Goal: Transaction & Acquisition: Subscribe to service/newsletter

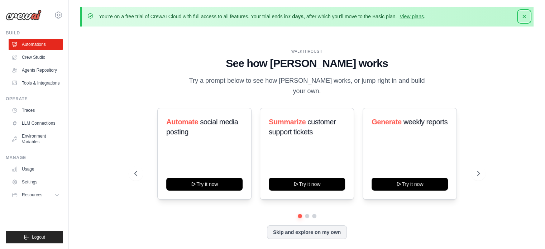
click at [522, 17] on icon "button" at bounding box center [524, 16] width 7 height 7
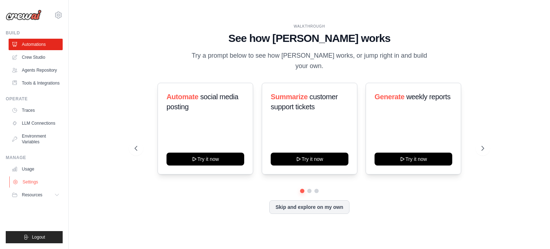
click at [30, 183] on link "Settings" at bounding box center [36, 181] width 54 height 11
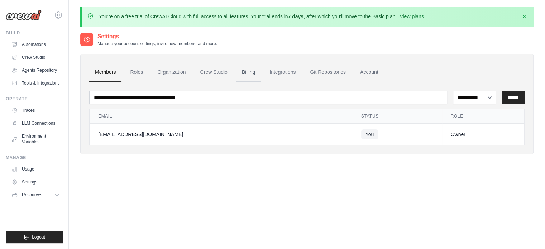
click at [245, 69] on link "Billing" at bounding box center [248, 72] width 25 height 19
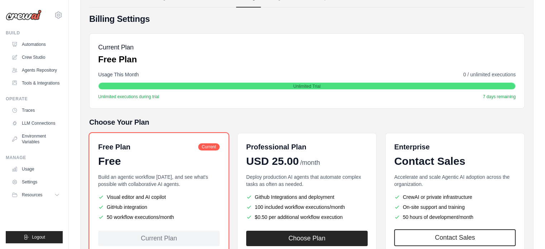
scroll to position [83, 0]
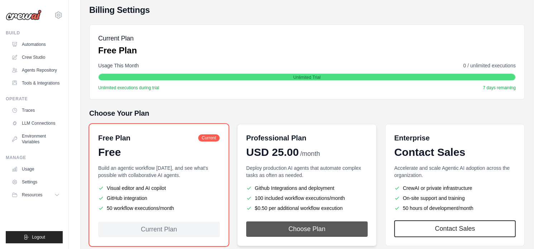
click at [310, 229] on button "Choose Plan" at bounding box center [306, 228] width 121 height 15
